Goal: Task Accomplishment & Management: Use online tool/utility

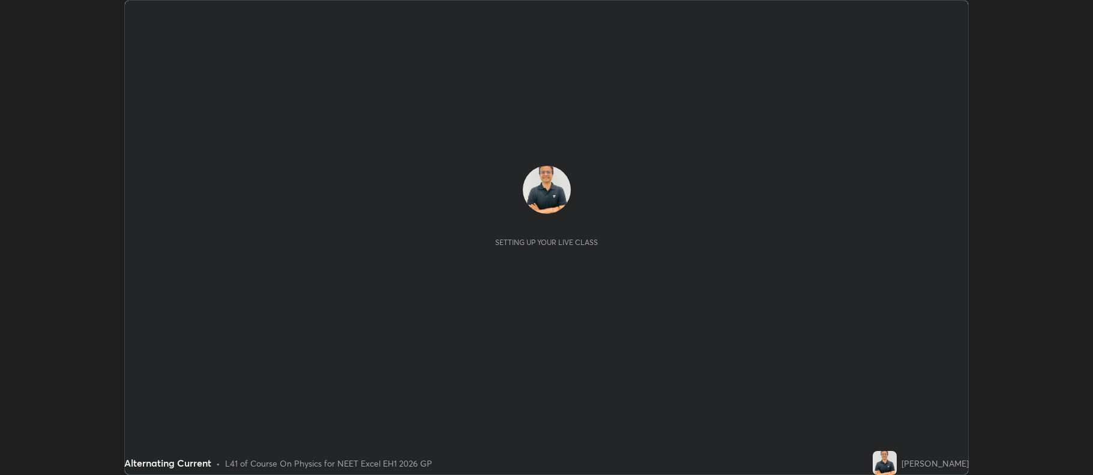
scroll to position [475, 1093]
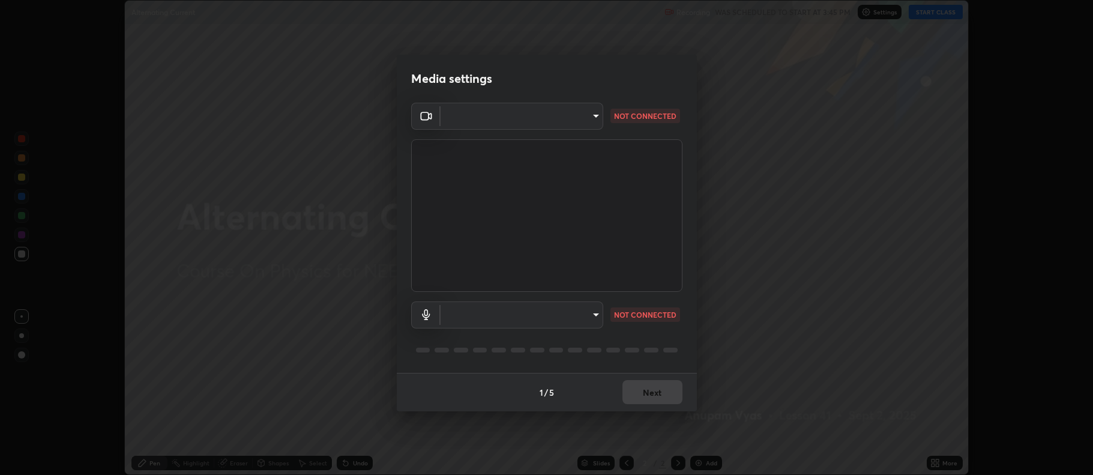
type input "5db75064d966c38022f0861f891c2b2deb8a9bf9a9a5a4ce251b0e0f2e365e36"
type input "default"
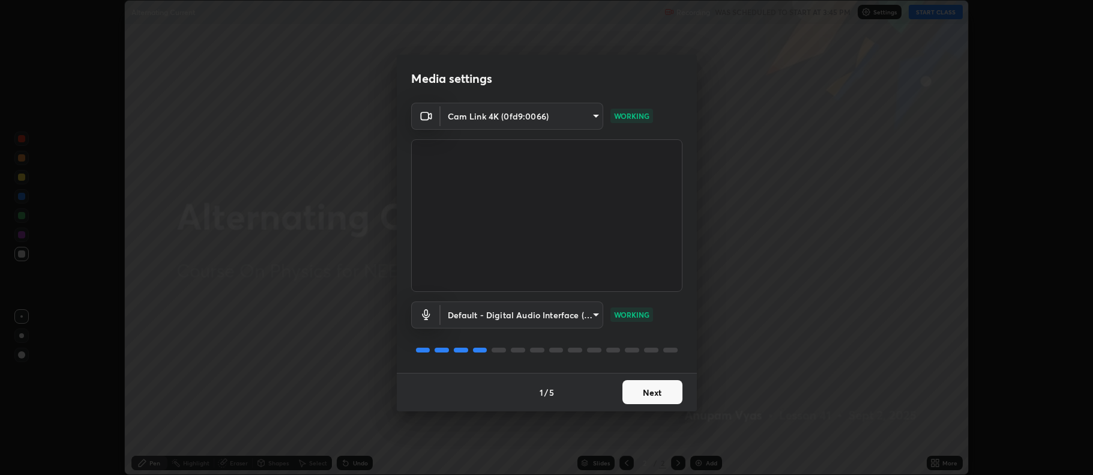
click at [657, 391] on button "Next" at bounding box center [652, 392] width 60 height 24
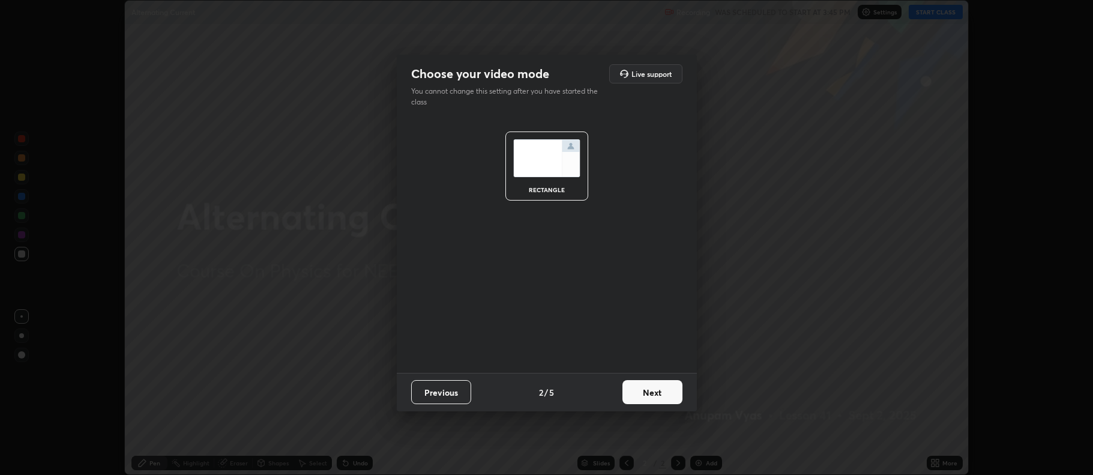
click at [654, 390] on button "Next" at bounding box center [652, 392] width 60 height 24
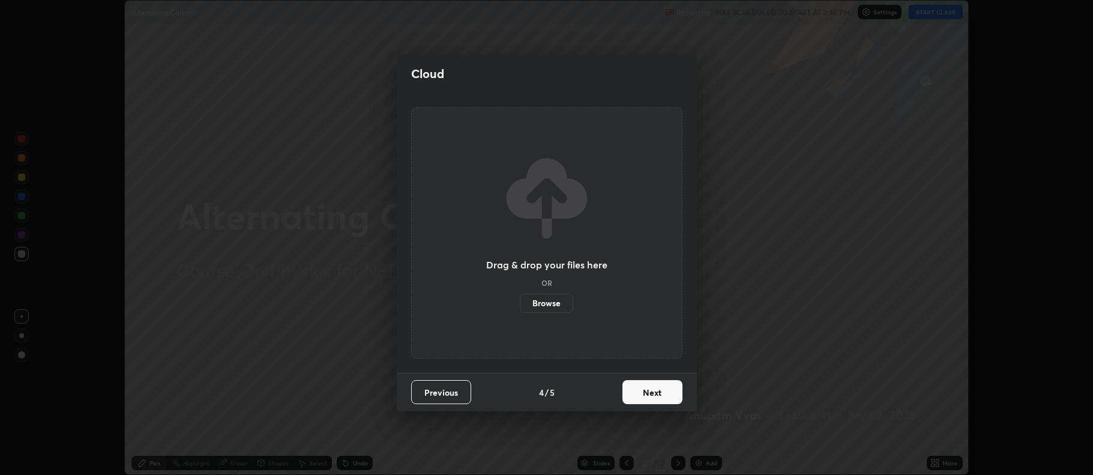
click at [652, 394] on button "Next" at bounding box center [652, 392] width 60 height 24
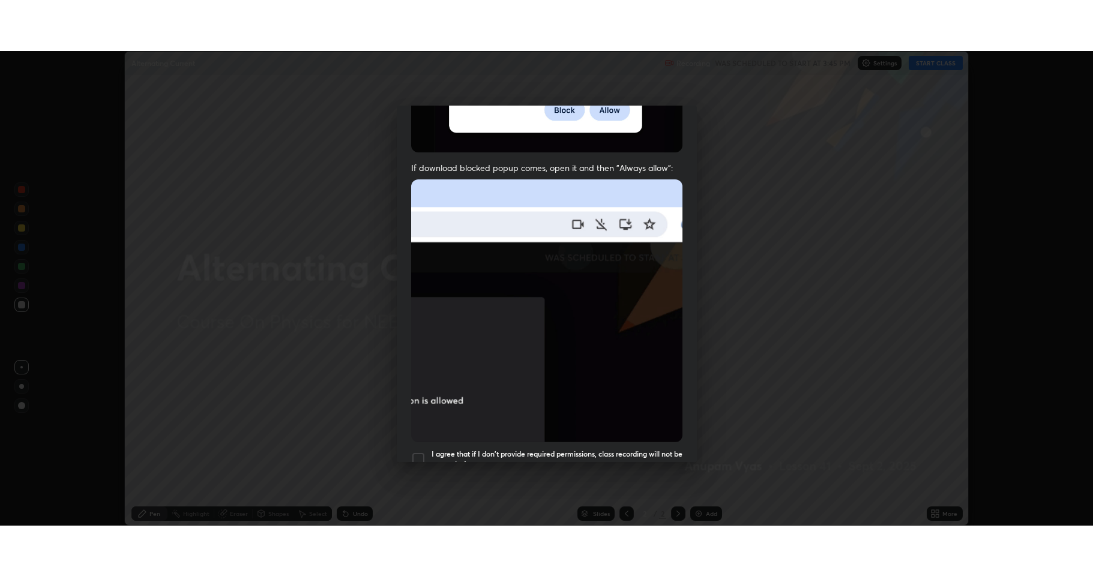
scroll to position [244, 0]
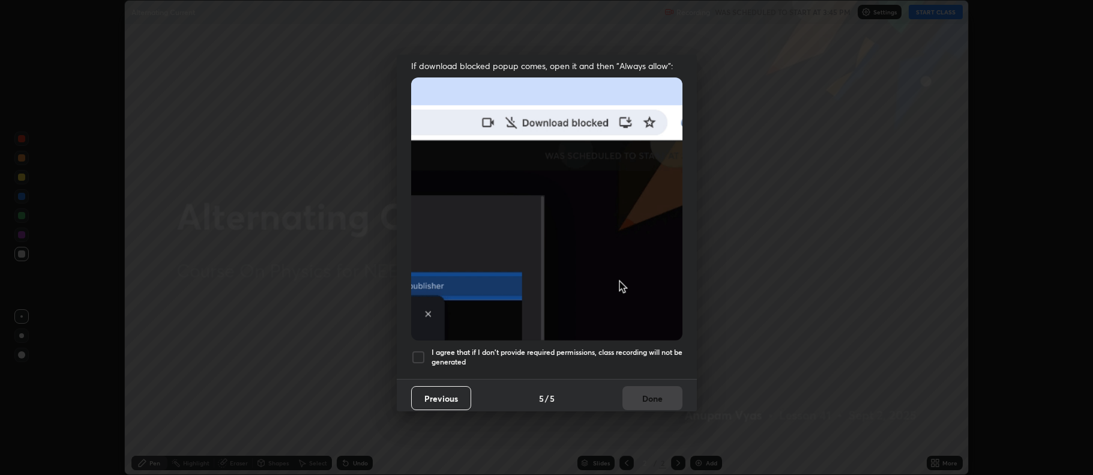
click at [418, 351] on div at bounding box center [418, 357] width 14 height 14
click at [642, 387] on button "Done" at bounding box center [652, 398] width 60 height 24
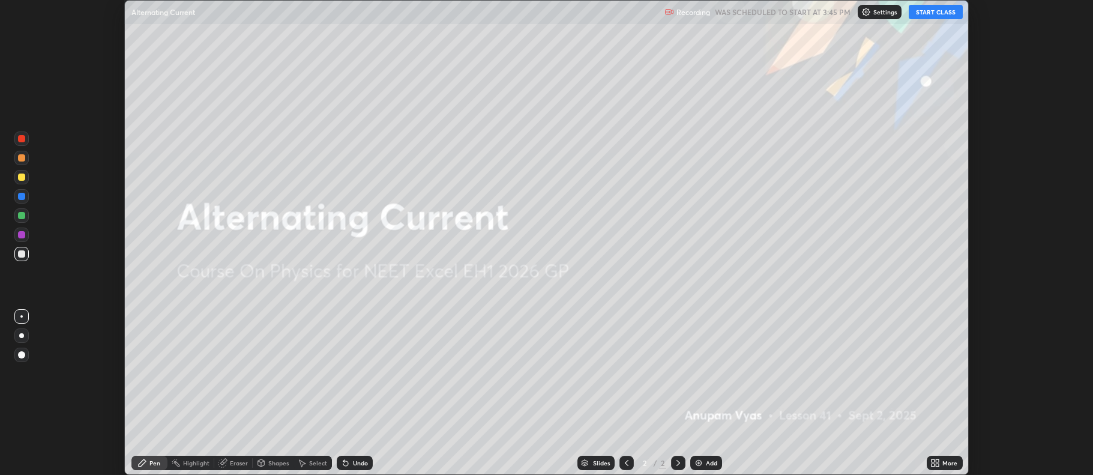
click at [934, 12] on button "START CLASS" at bounding box center [936, 12] width 54 height 14
click at [946, 465] on div "More" at bounding box center [949, 463] width 15 height 6
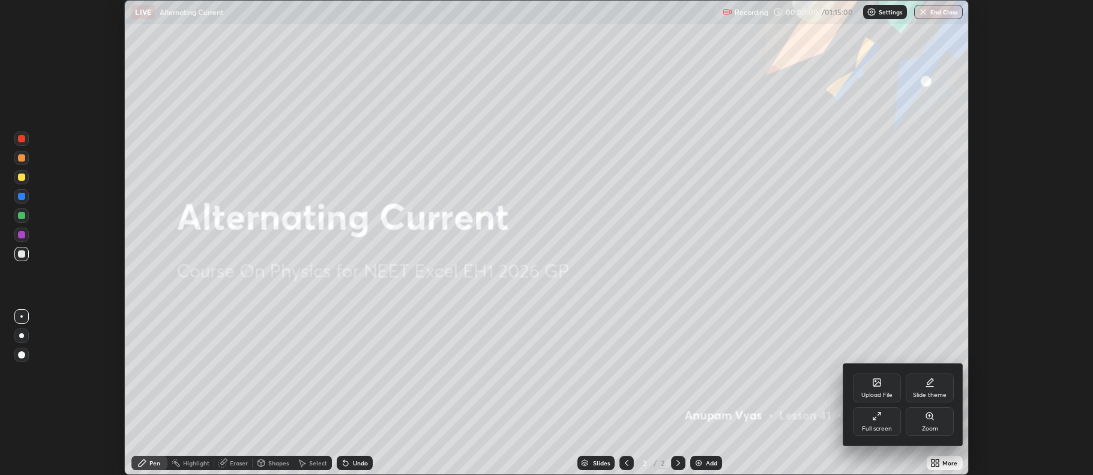
click at [876, 421] on div "Full screen" at bounding box center [877, 421] width 48 height 29
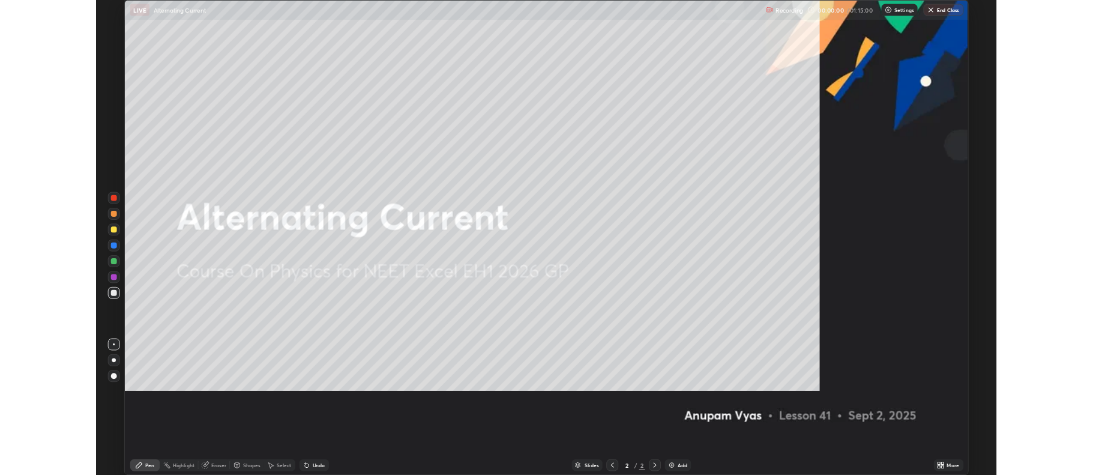
scroll to position [576, 1093]
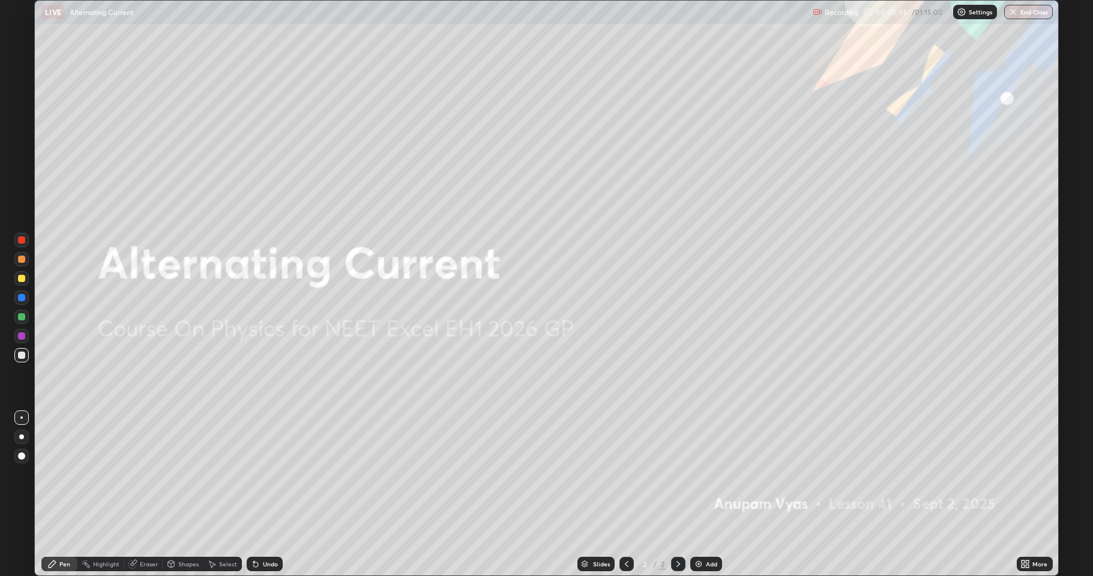
click at [22, 437] on div at bounding box center [21, 437] width 5 height 5
click at [710, 474] on div "Add" at bounding box center [711, 564] width 11 height 6
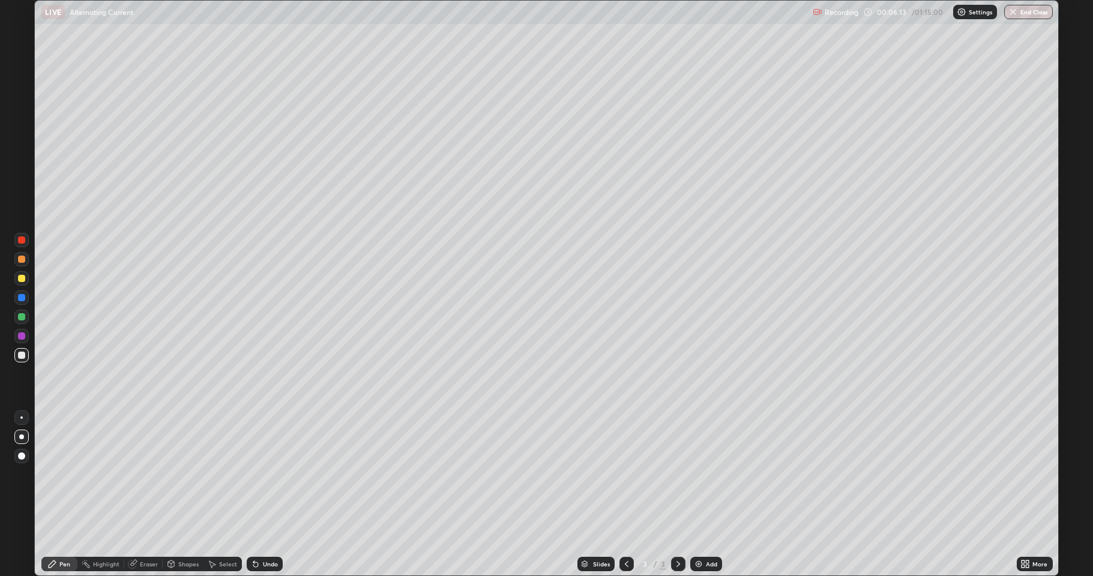
click at [20, 281] on div at bounding box center [21, 278] width 7 height 7
click at [706, 474] on div "Add" at bounding box center [711, 564] width 11 height 6
click at [17, 319] on div at bounding box center [21, 317] width 14 height 14
click at [709, 474] on div "Add" at bounding box center [711, 564] width 11 height 6
click at [19, 355] on div at bounding box center [21, 355] width 7 height 7
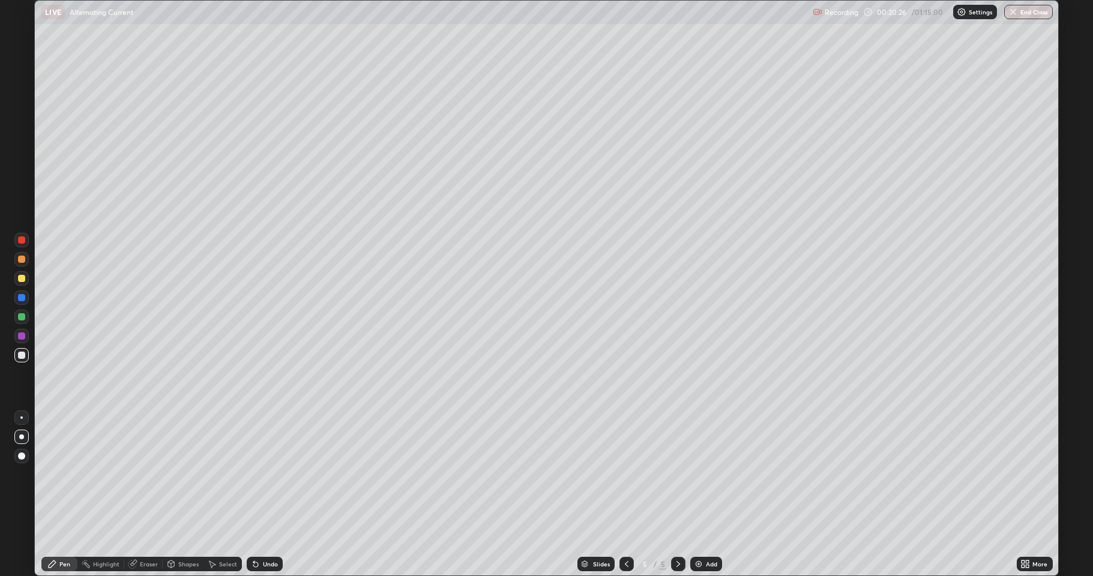
click at [19, 281] on div at bounding box center [21, 278] width 7 height 7
click at [705, 474] on div "Add" at bounding box center [706, 564] width 32 height 14
click at [17, 358] on div at bounding box center [21, 355] width 14 height 14
click at [263, 474] on div "Undo" at bounding box center [270, 564] width 15 height 6
click at [265, 474] on div "Undo" at bounding box center [265, 564] width 36 height 14
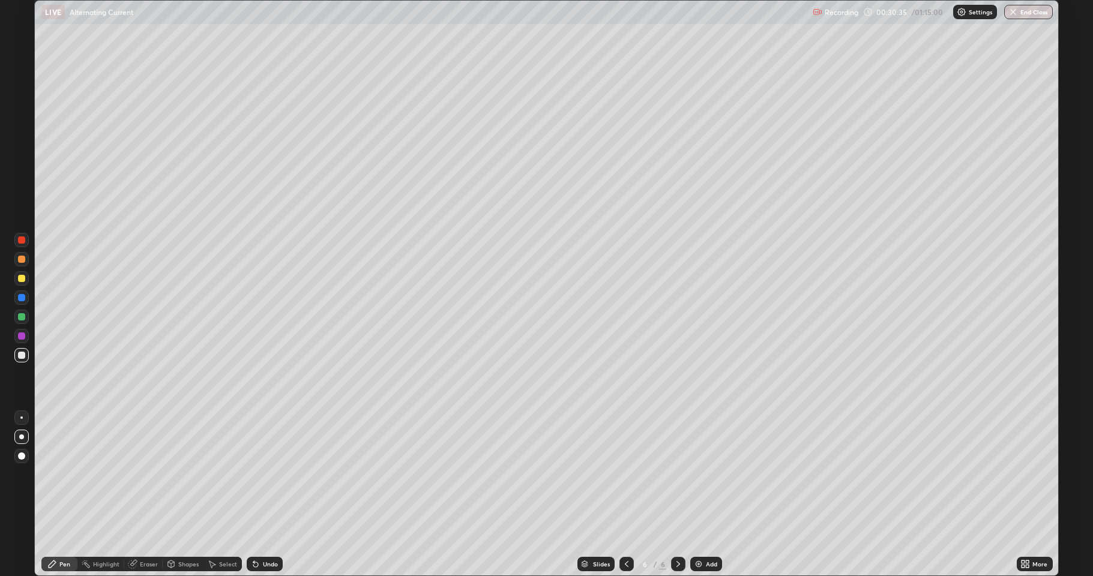
click at [21, 319] on div at bounding box center [21, 316] width 7 height 7
click at [707, 474] on div "Add" at bounding box center [711, 564] width 11 height 6
click at [20, 357] on div at bounding box center [21, 355] width 7 height 7
click at [22, 278] on div at bounding box center [21, 278] width 7 height 7
click at [148, 474] on div "Eraser" at bounding box center [149, 564] width 18 height 6
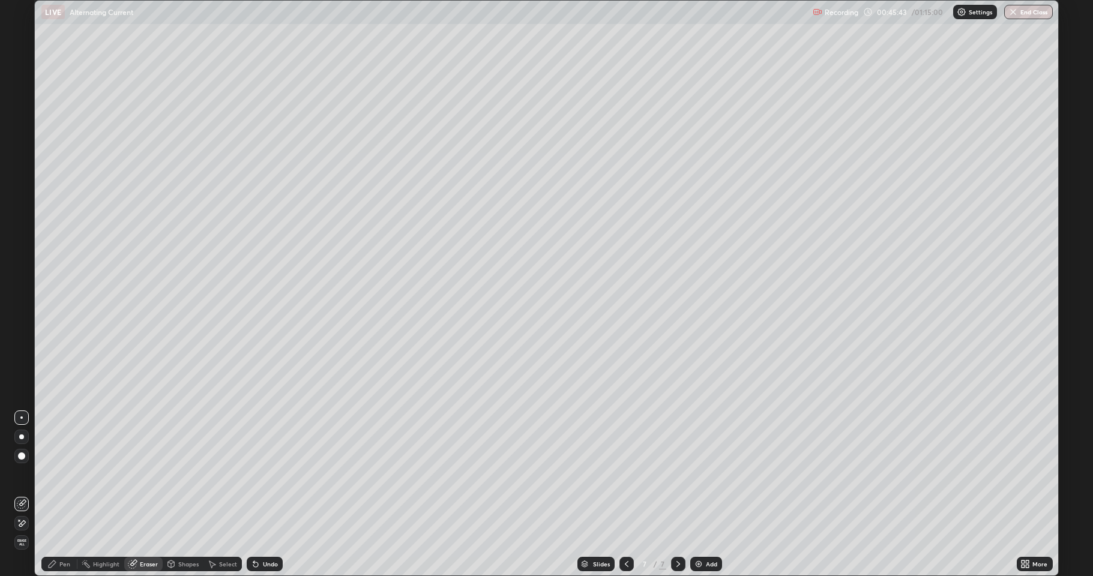
click at [65, 474] on div "Pen" at bounding box center [64, 564] width 11 height 6
click at [143, 474] on div "Eraser" at bounding box center [149, 564] width 18 height 6
click at [59, 474] on div "Pen" at bounding box center [64, 564] width 11 height 6
click at [713, 474] on div "Add" at bounding box center [711, 564] width 11 height 6
click at [17, 361] on div at bounding box center [21, 355] width 14 height 14
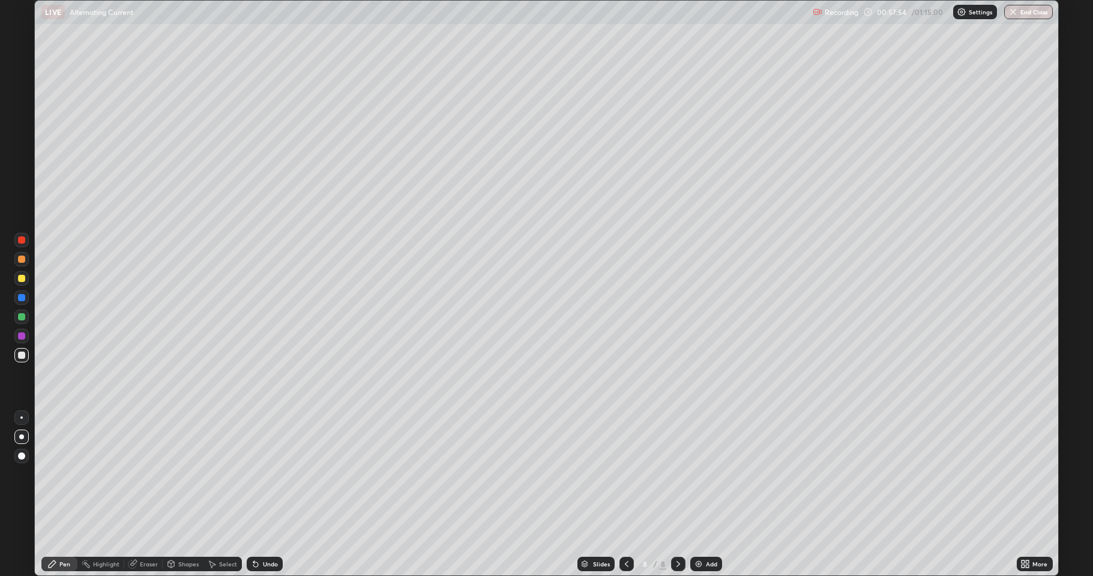
click at [154, 474] on div "Eraser" at bounding box center [149, 564] width 18 height 6
click at [69, 474] on div "Pen" at bounding box center [64, 564] width 11 height 6
click at [146, 474] on div "Eraser" at bounding box center [149, 564] width 18 height 6
click at [64, 474] on div "Pen" at bounding box center [64, 564] width 11 height 6
click at [225, 474] on div "Select" at bounding box center [228, 564] width 18 height 6
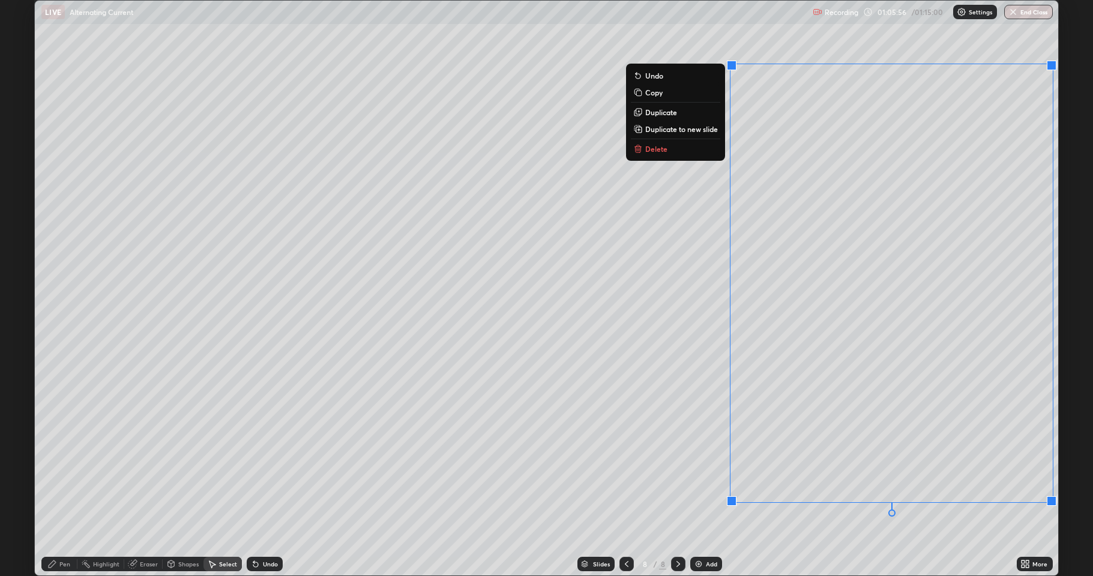
click at [693, 151] on button "Delete" at bounding box center [675, 149] width 89 height 14
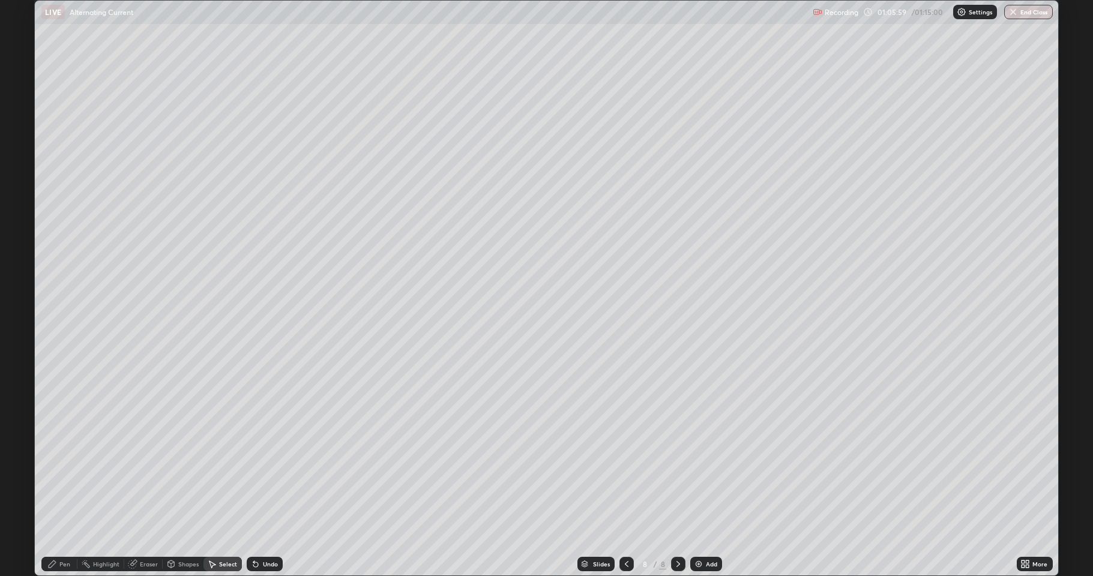
click at [67, 474] on div "Pen" at bounding box center [64, 564] width 11 height 6
click at [1024, 14] on button "End Class" at bounding box center [1028, 12] width 47 height 14
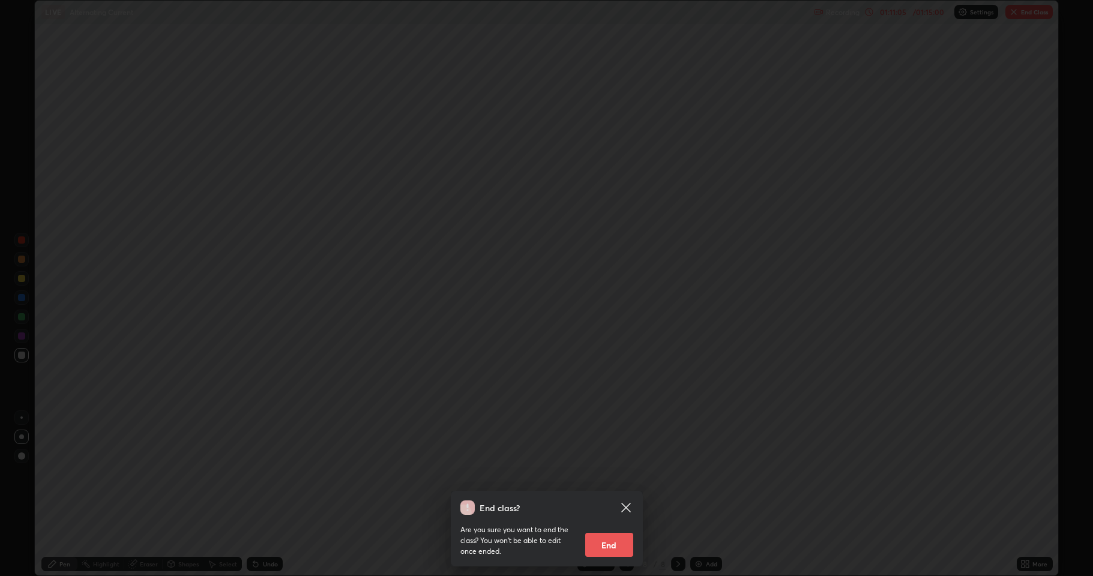
click at [618, 474] on button "End" at bounding box center [609, 545] width 48 height 24
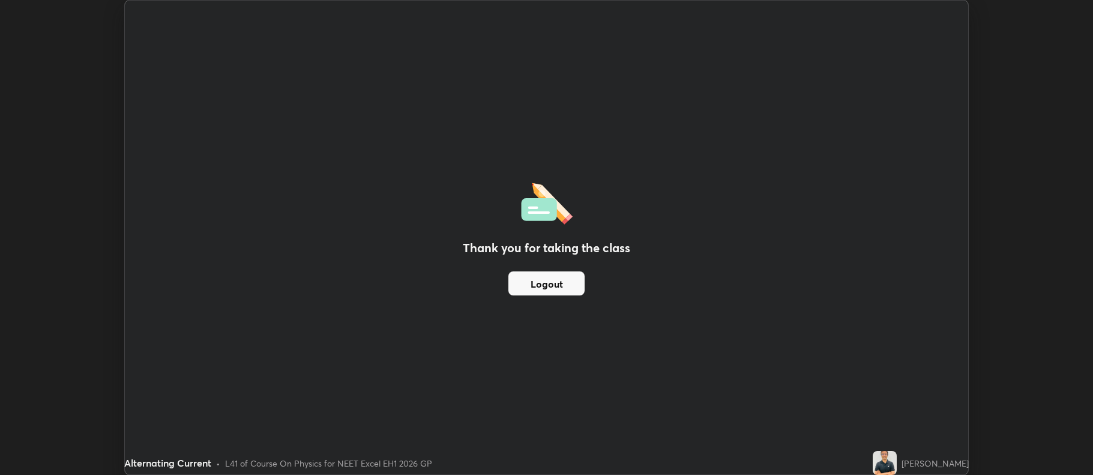
scroll to position [59553, 58934]
